Goal: Information Seeking & Learning: Learn about a topic

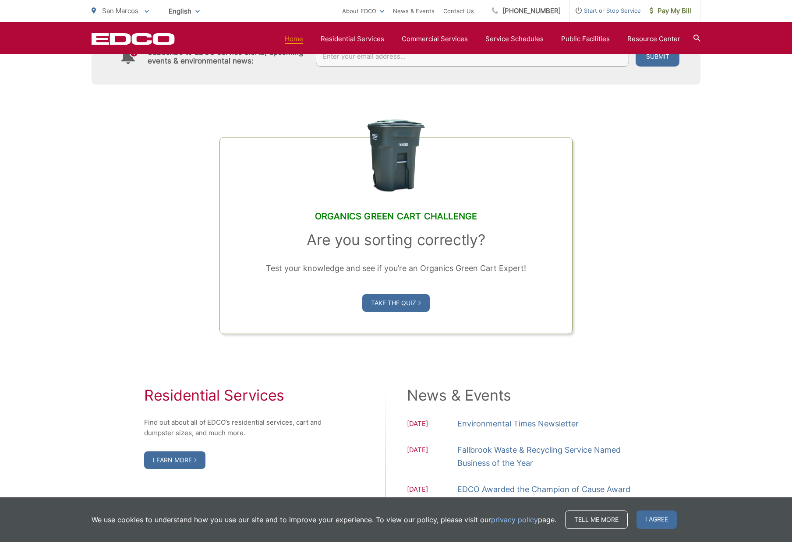
scroll to position [701, 0]
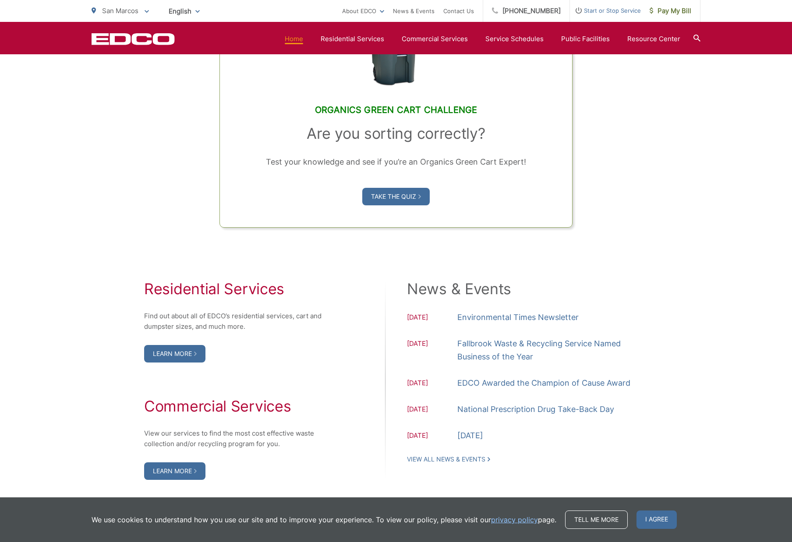
click at [113, 287] on div "Residential Services Find out about all of EDCO’s residential services, cart an…" at bounding box center [396, 380] width 609 height 200
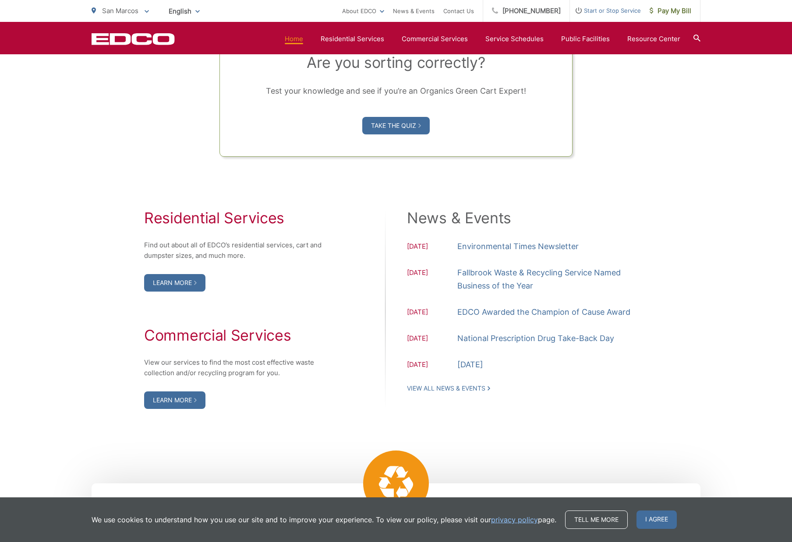
scroll to position [876, 0]
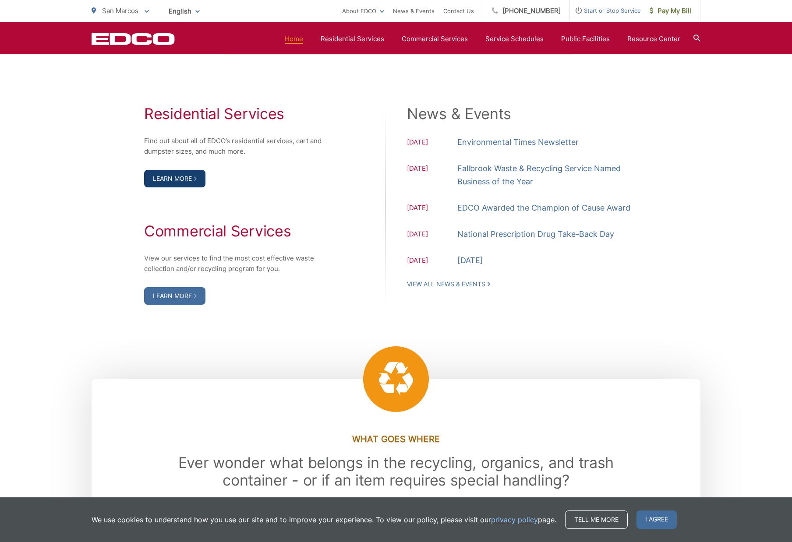
click at [163, 176] on link "Learn More" at bounding box center [174, 179] width 61 height 18
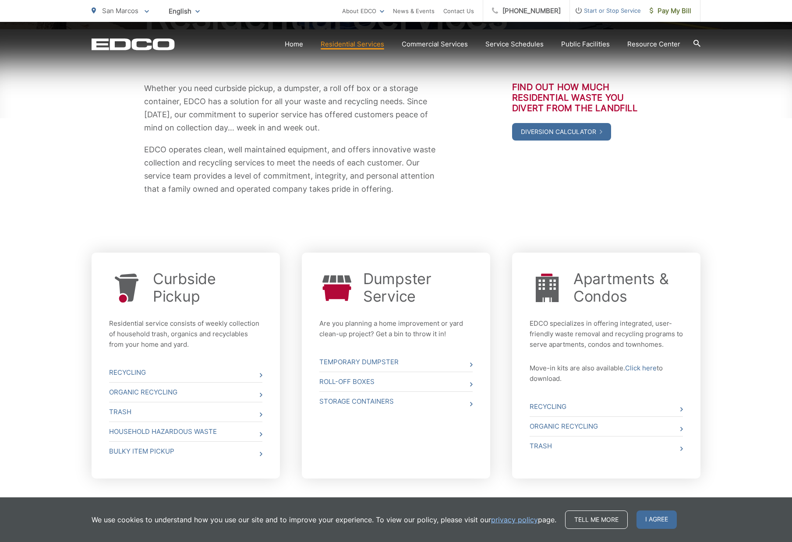
scroll to position [175, 0]
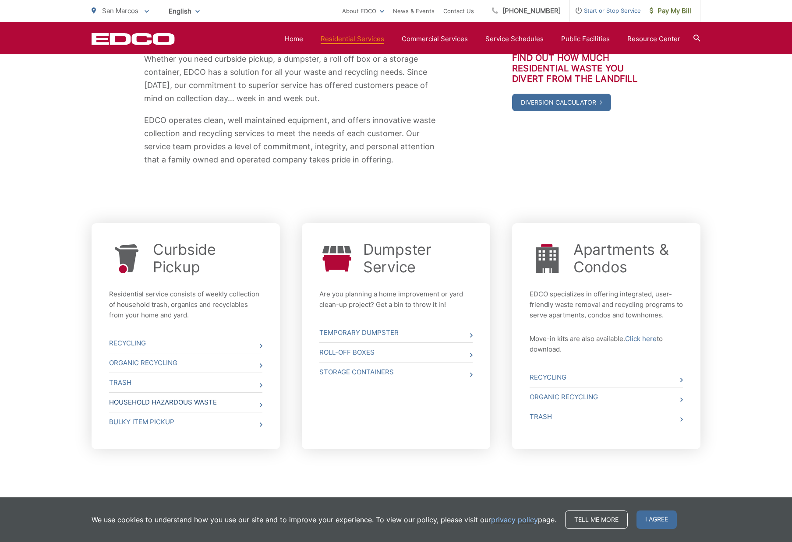
click at [236, 404] on link "Household Hazardous Waste" at bounding box center [185, 402] width 153 height 19
